Goal: Entertainment & Leisure: Consume media (video, audio)

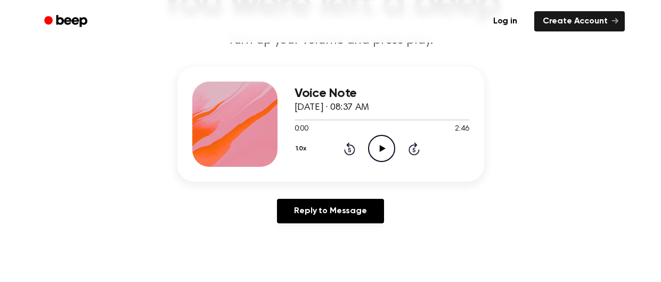
scroll to position [97, 0]
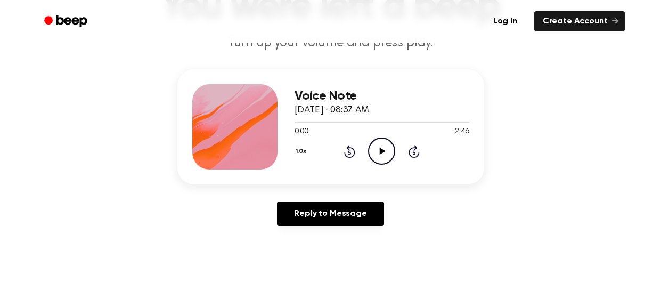
click at [386, 144] on icon "Play Audio" at bounding box center [381, 150] width 27 height 27
click at [386, 144] on icon "Pause Audio" at bounding box center [381, 150] width 27 height 27
click at [386, 144] on icon "Play Audio" at bounding box center [381, 150] width 27 height 27
click at [386, 144] on icon "Pause Audio" at bounding box center [381, 150] width 27 height 27
click at [378, 144] on icon "Play Audio" at bounding box center [381, 150] width 27 height 27
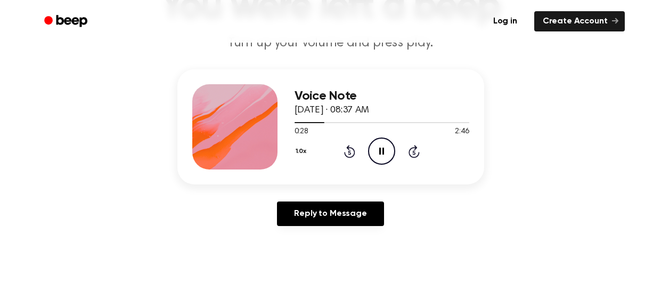
click at [378, 144] on icon "Pause Audio" at bounding box center [381, 150] width 27 height 27
click at [378, 144] on icon "Play Audio" at bounding box center [381, 150] width 27 height 27
click at [378, 144] on icon "Pause Audio" at bounding box center [381, 150] width 27 height 27
click at [378, 144] on icon "Play Audio" at bounding box center [381, 150] width 27 height 27
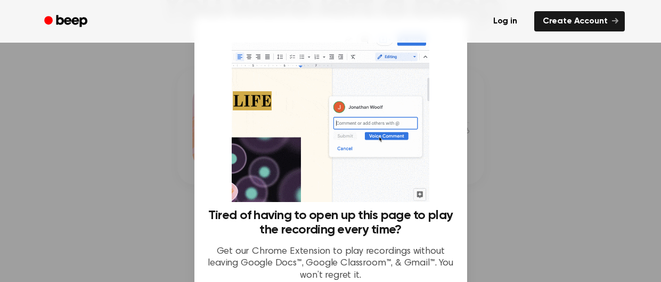
click at [525, 92] on div at bounding box center [330, 141] width 661 height 282
click at [516, 123] on div at bounding box center [330, 141] width 661 height 282
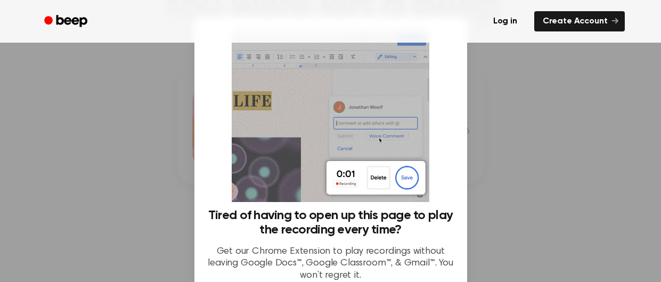
click at [586, 112] on div at bounding box center [330, 141] width 661 height 282
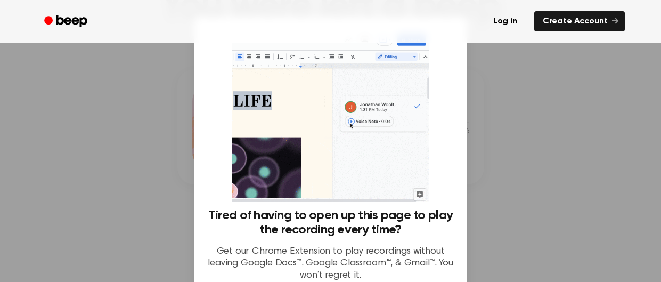
click at [71, 155] on div at bounding box center [330, 141] width 661 height 282
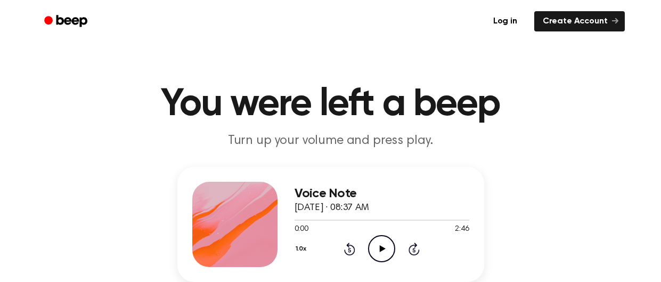
click at [380, 237] on icon "Play Audio" at bounding box center [381, 248] width 27 height 27
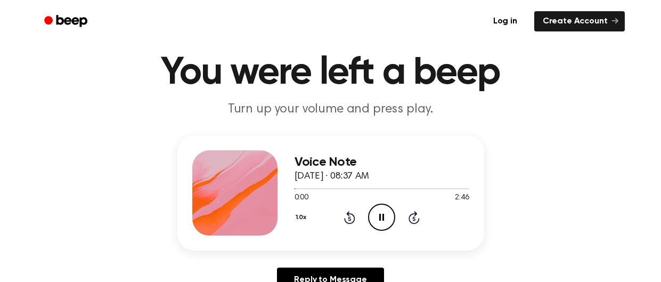
scroll to position [40, 0]
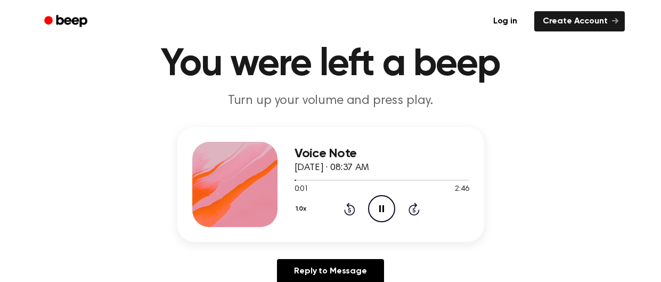
click at [415, 212] on icon "Skip 5 seconds" at bounding box center [414, 209] width 12 height 14
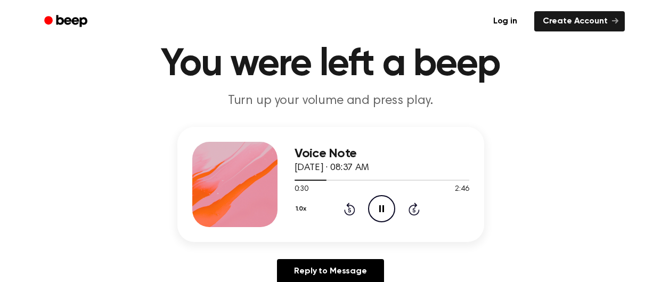
click at [415, 212] on icon "Skip 5 seconds" at bounding box center [414, 209] width 12 height 14
click at [386, 204] on icon "Pause Audio" at bounding box center [381, 208] width 27 height 27
click at [386, 204] on icon "Play Audio" at bounding box center [381, 208] width 27 height 27
click at [386, 204] on icon "Pause Audio" at bounding box center [381, 208] width 27 height 27
click at [386, 204] on icon "Play Audio" at bounding box center [381, 208] width 27 height 27
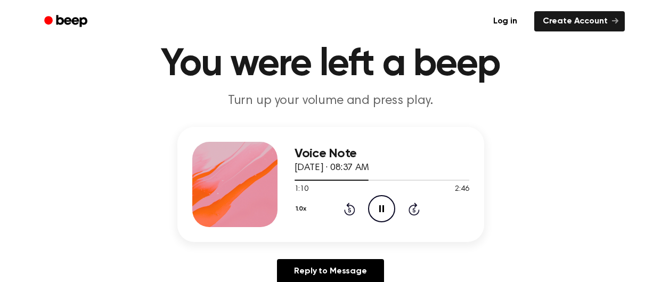
click at [386, 204] on icon "Pause Audio" at bounding box center [381, 208] width 27 height 27
click at [386, 204] on icon "Play Audio" at bounding box center [381, 208] width 27 height 27
click at [386, 204] on icon "Pause Audio" at bounding box center [381, 208] width 27 height 27
click at [386, 204] on icon "Play Audio" at bounding box center [381, 208] width 27 height 27
click at [386, 204] on icon "Pause Audio" at bounding box center [381, 208] width 27 height 27
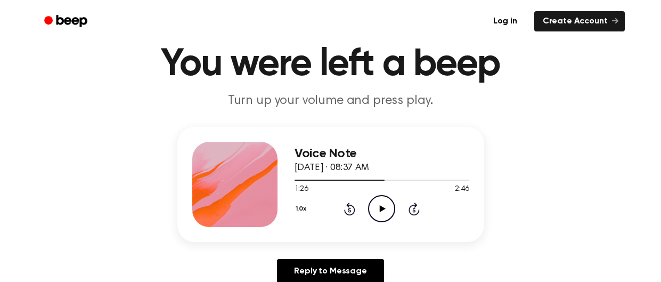
click at [386, 204] on icon "Play Audio" at bounding box center [381, 208] width 27 height 27
